Goal: Find specific page/section: Find specific page/section

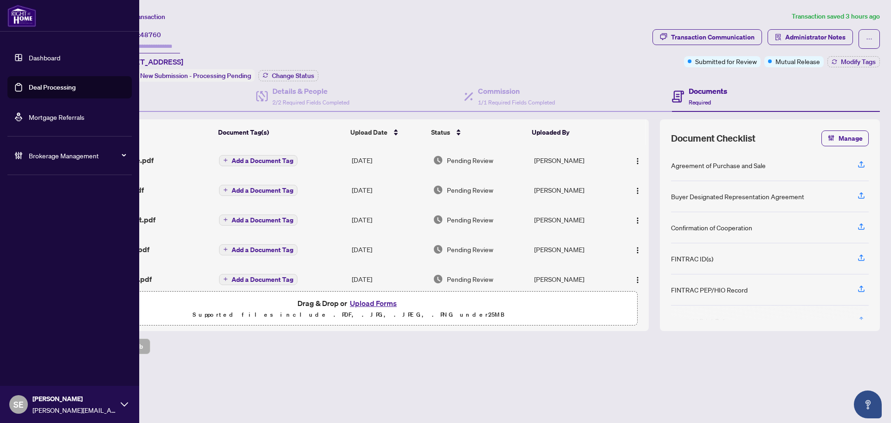
drag, startPoint x: 26, startPoint y: 88, endPoint x: 118, endPoint y: 88, distance: 91.4
click at [29, 88] on link "Deal Processing" at bounding box center [52, 87] width 47 height 8
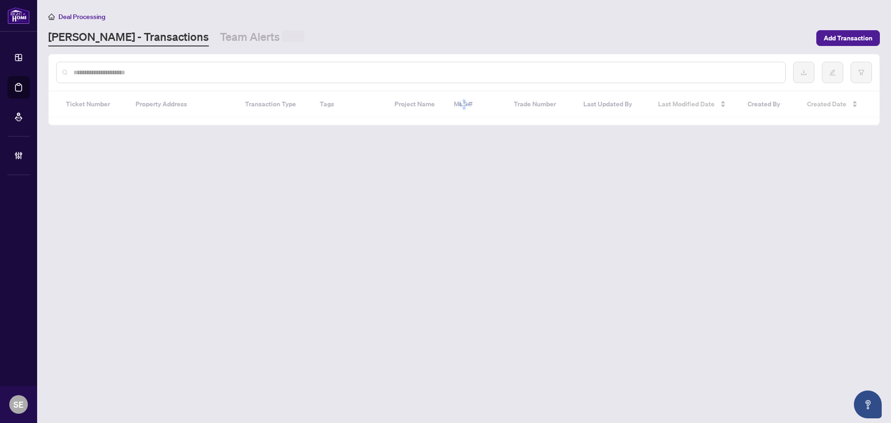
click at [185, 72] on input "text" at bounding box center [425, 72] width 704 height 10
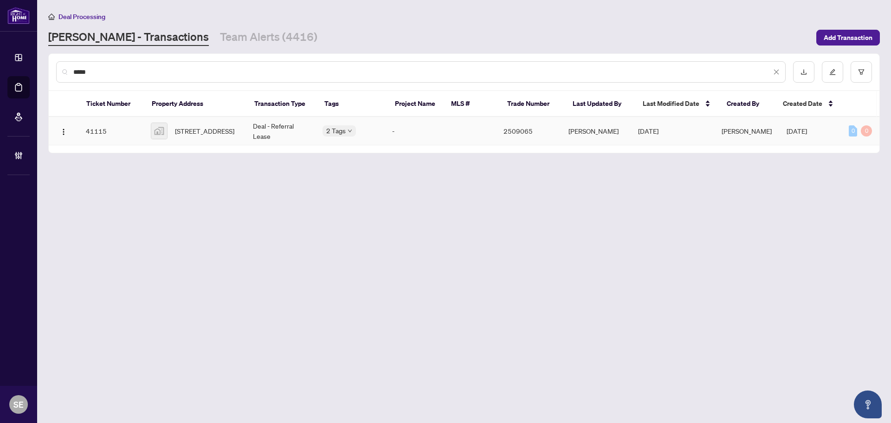
type input "*****"
click at [212, 126] on span "[STREET_ADDRESS]" at bounding box center [204, 131] width 59 height 10
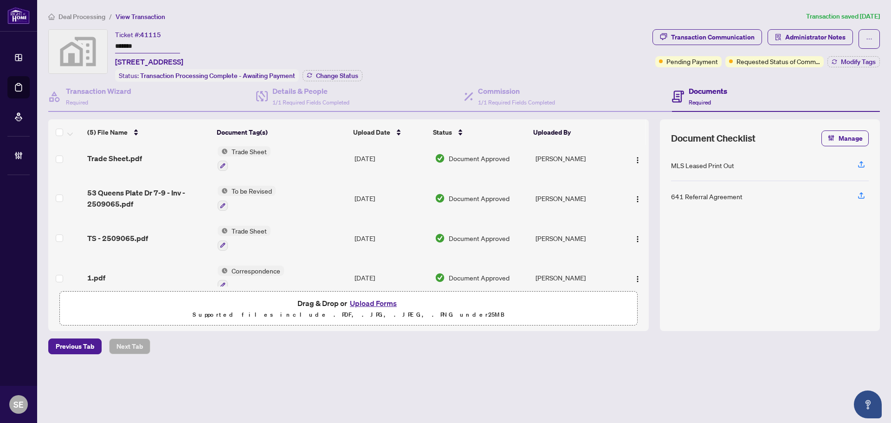
scroll to position [60, 0]
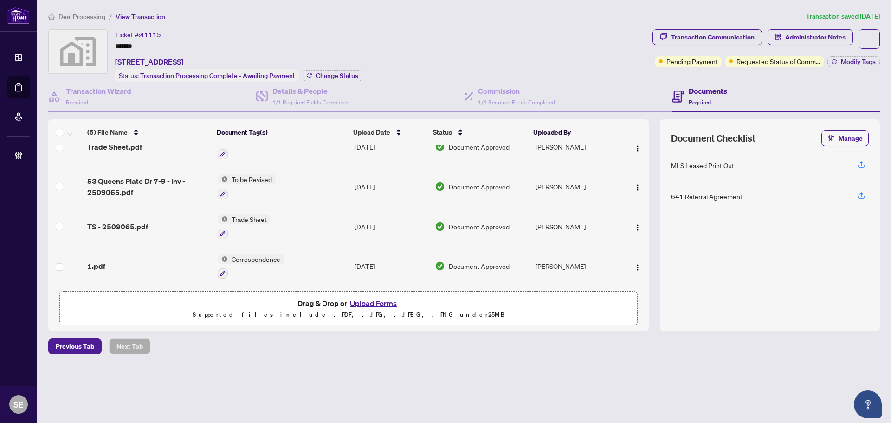
click at [324, 257] on td "Correspondence" at bounding box center [282, 266] width 137 height 40
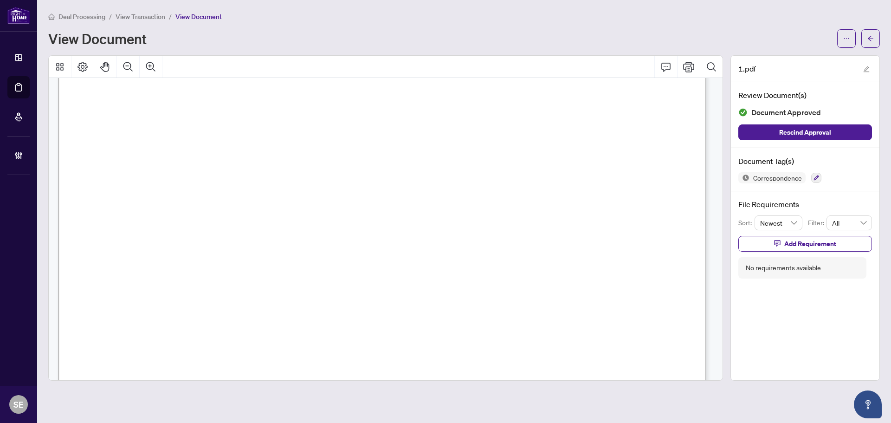
scroll to position [2041, 0]
click at [866, 38] on button "button" at bounding box center [870, 38] width 19 height 19
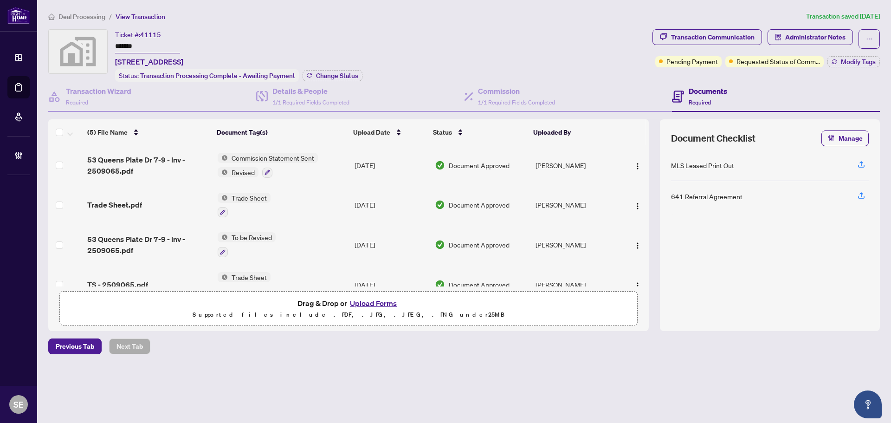
scroll to position [60, 0]
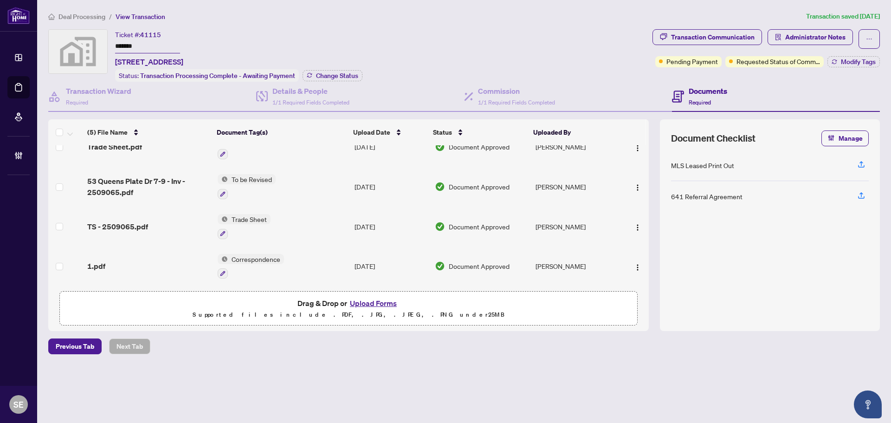
click at [303, 265] on td "Correspondence" at bounding box center [282, 266] width 137 height 40
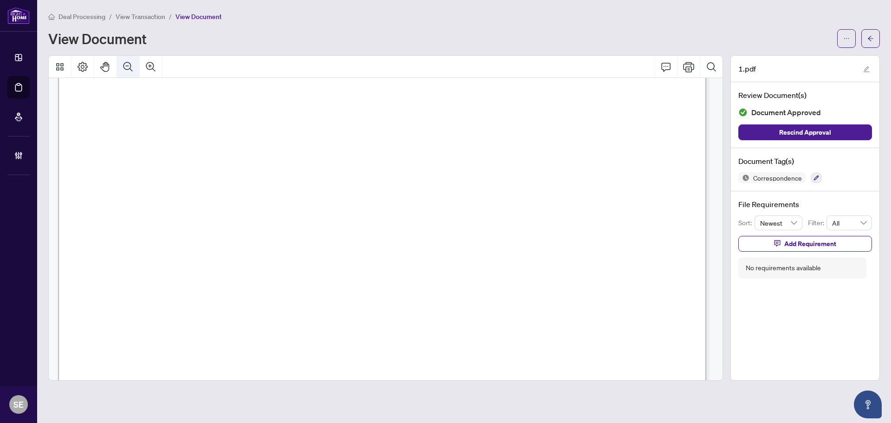
scroll to position [1863, 0]
drag, startPoint x: 309, startPoint y: 321, endPoint x: 110, endPoint y: 217, distance: 224.3
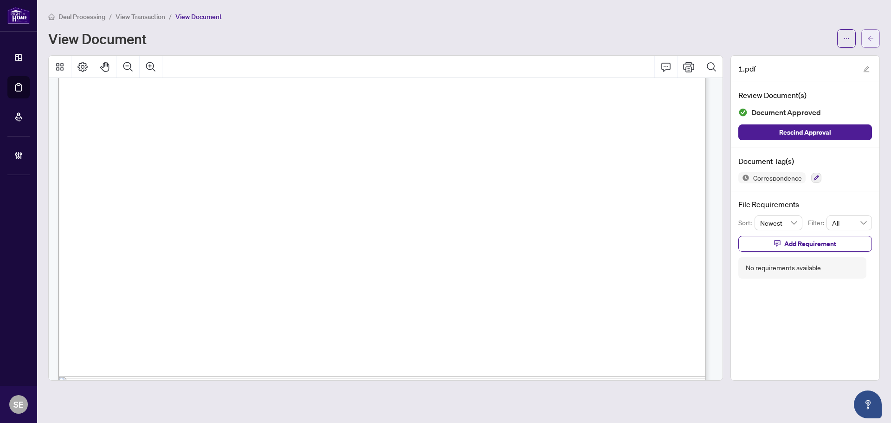
click at [865, 33] on button "button" at bounding box center [870, 38] width 19 height 19
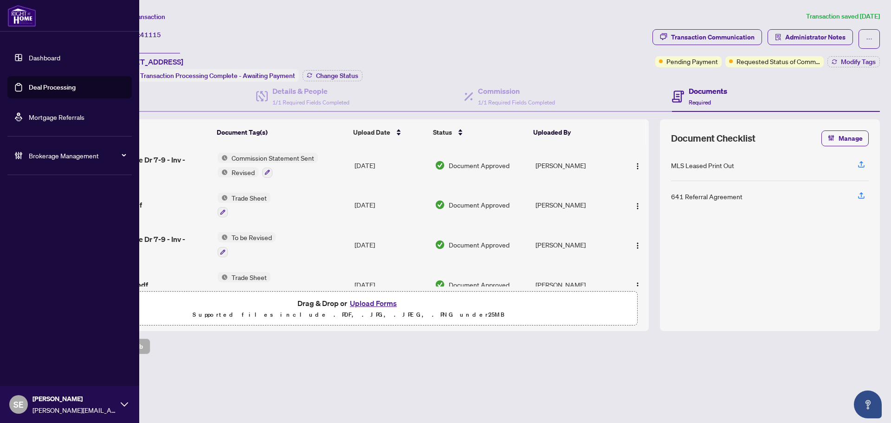
click at [29, 88] on link "Deal Processing" at bounding box center [52, 87] width 47 height 8
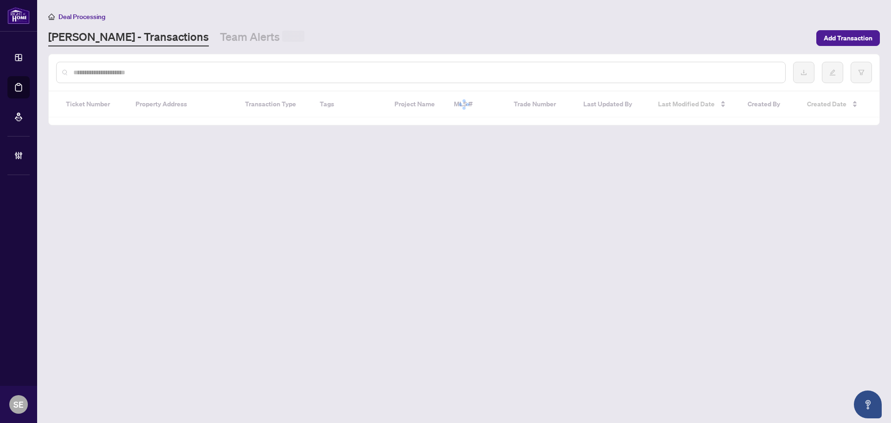
click at [186, 71] on input "text" at bounding box center [425, 72] width 704 height 10
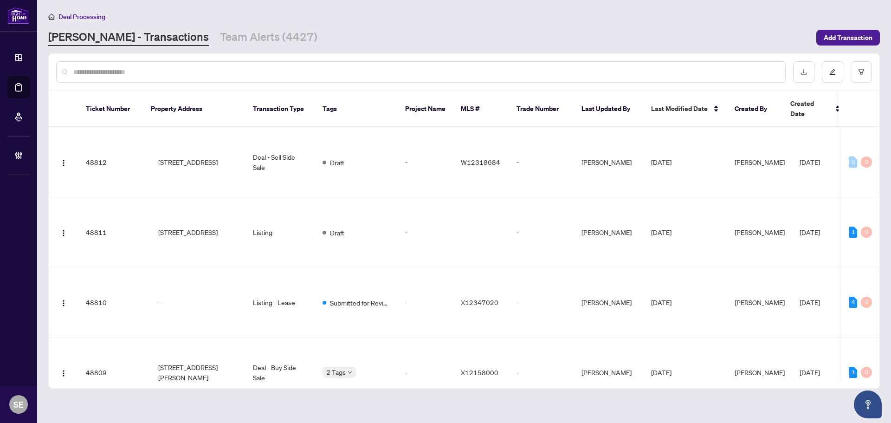
paste input "*****"
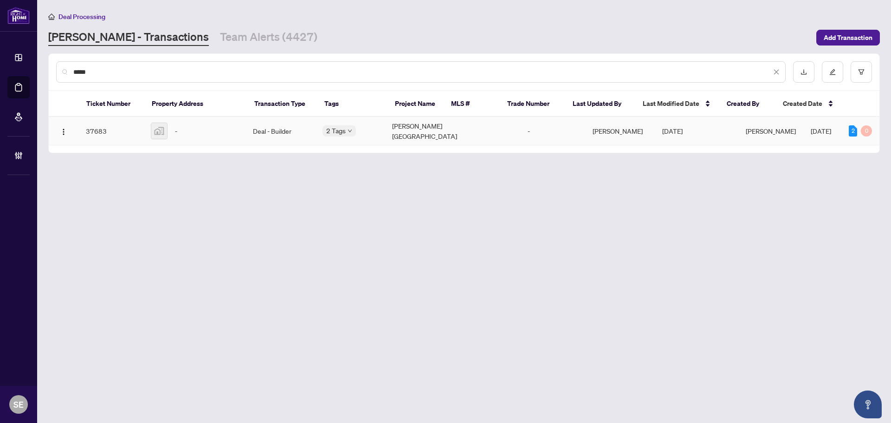
type input "*****"
click at [231, 127] on div "-" at bounding box center [194, 130] width 87 height 17
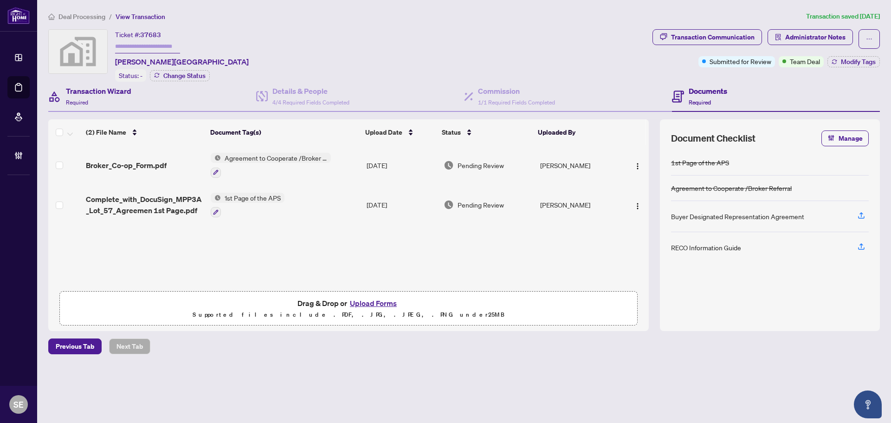
click at [96, 83] on div "Transaction Wizard Required" at bounding box center [152, 97] width 208 height 30
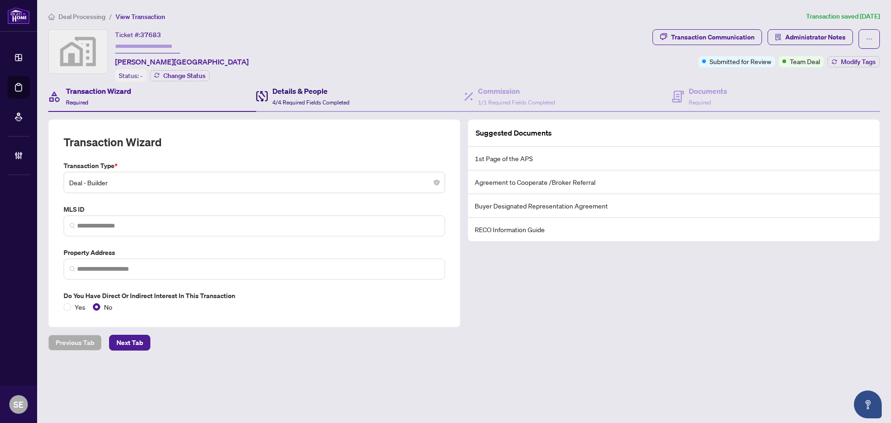
click at [297, 100] on span "4/4 Required Fields Completed" at bounding box center [310, 102] width 77 height 7
